Goal: Transaction & Acquisition: Download file/media

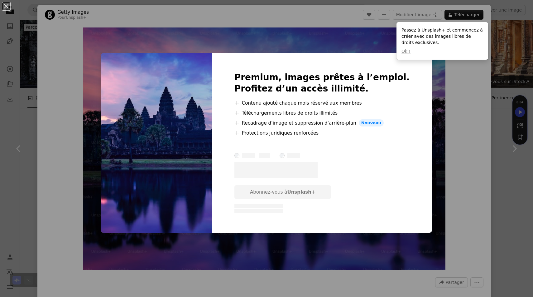
scroll to position [520, 0]
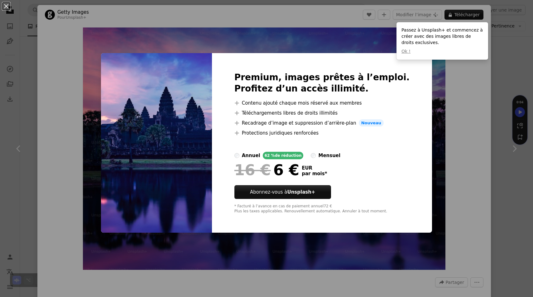
click at [439, 99] on div "An X shape Premium, images prêtes à l’emploi. Profitez d’un accès illimité. A p…" at bounding box center [266, 148] width 533 height 297
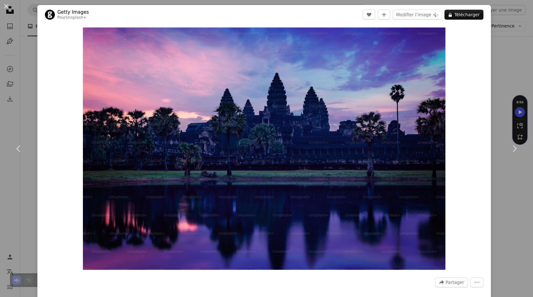
click at [508, 44] on div "An X shape Chevron left Chevron right Getty Images Pour Unsplash+ A heart A plu…" at bounding box center [266, 148] width 533 height 297
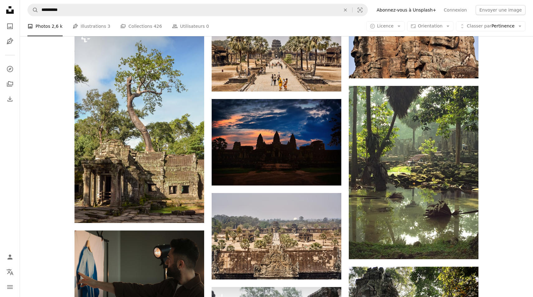
scroll to position [910, 0]
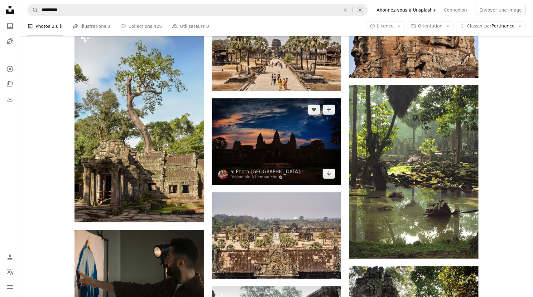
click at [320, 135] on img at bounding box center [277, 141] width 130 height 86
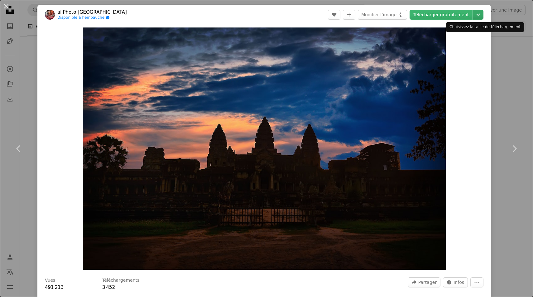
click at [481, 16] on icon "Chevron down" at bounding box center [479, 14] width 10 height 7
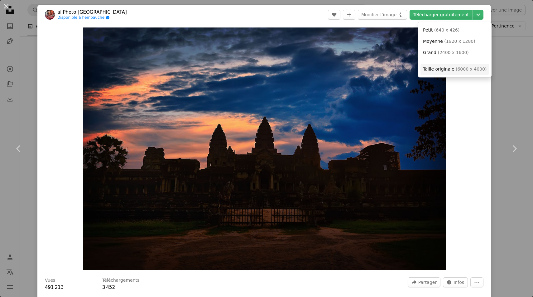
click at [461, 69] on span "( 6000 x 4000 )" at bounding box center [471, 68] width 31 height 5
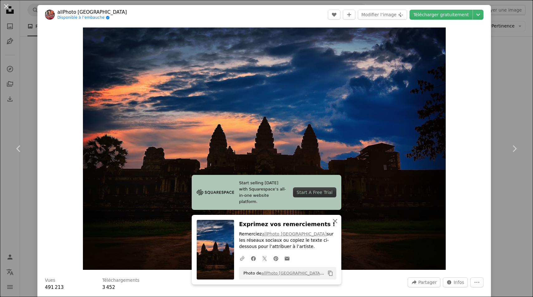
click at [334, 221] on icon "button" at bounding box center [335, 221] width 4 height 4
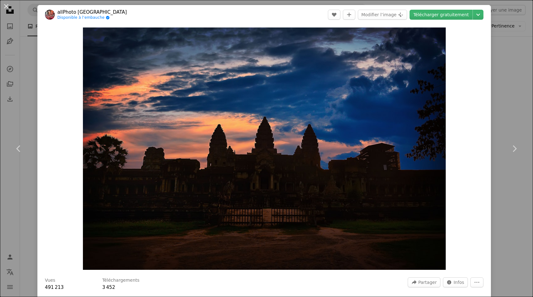
click at [505, 42] on div "An X shape Chevron left Chevron right allPhoto [GEOGRAPHIC_DATA] Disponible à l…" at bounding box center [266, 148] width 533 height 297
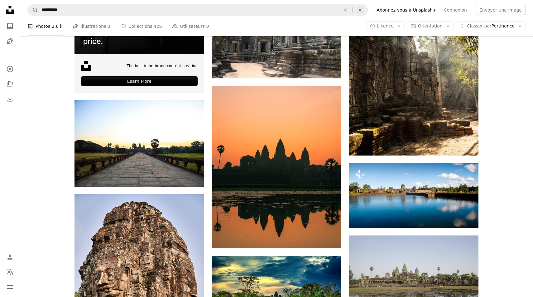
scroll to position [1235, 0]
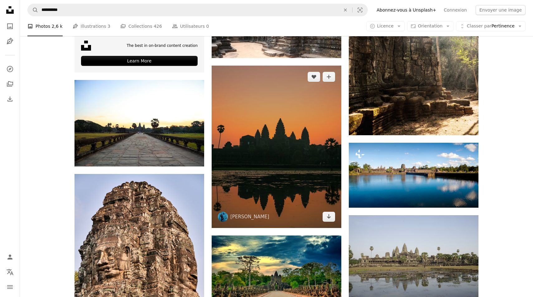
click at [297, 152] on img at bounding box center [277, 147] width 130 height 162
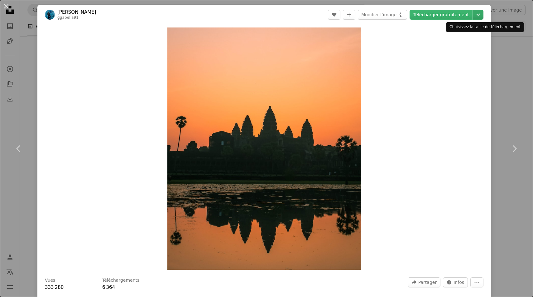
click at [483, 14] on icon "Chevron down" at bounding box center [479, 14] width 10 height 7
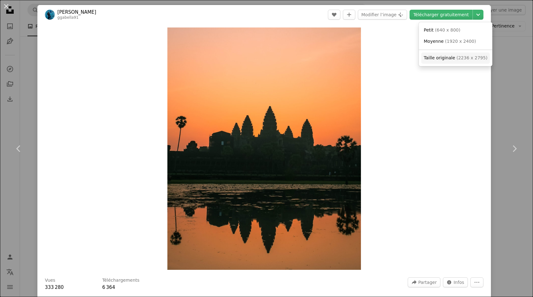
click at [466, 56] on span "( 2236 x 2795 )" at bounding box center [472, 57] width 31 height 5
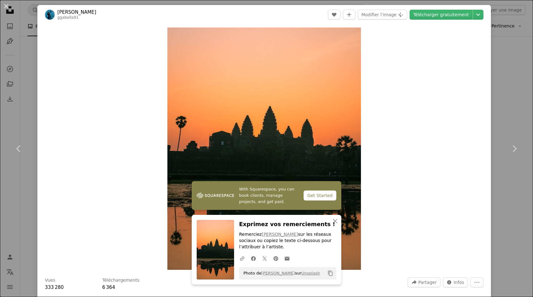
click at [514, 99] on div "An X shape Chevron left Chevron right [PERSON_NAME] ggabella91 A heart A plus s…" at bounding box center [266, 148] width 533 height 297
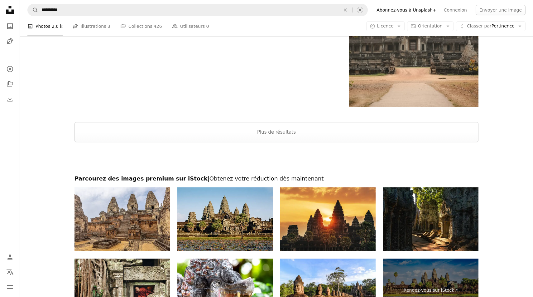
scroll to position [1996, 0]
